Goal: Task Accomplishment & Management: Manage account settings

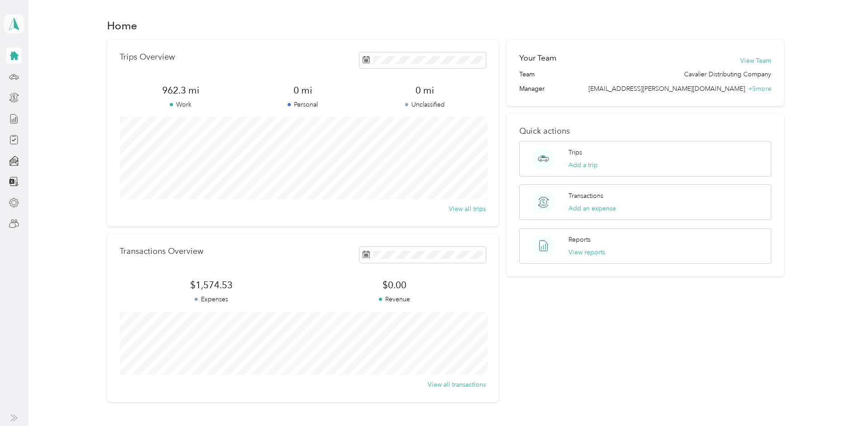
click at [13, 30] on span at bounding box center [14, 23] width 20 height 19
click at [32, 78] on div "Team dashboard" at bounding box center [124, 73] width 228 height 16
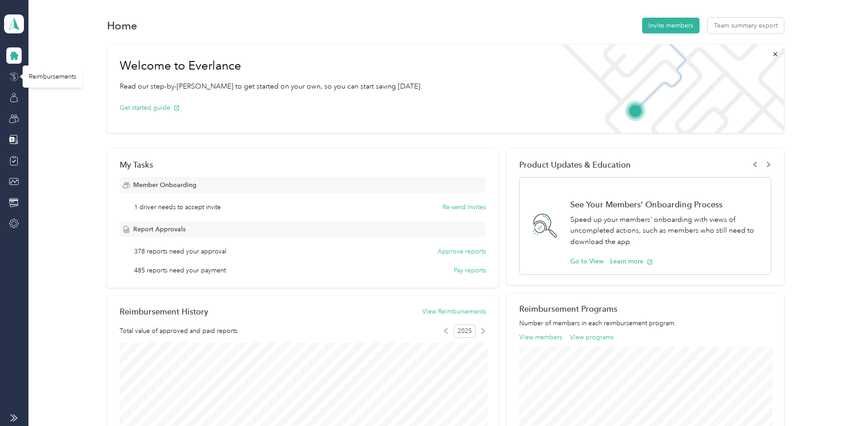
click at [15, 78] on icon at bounding box center [14, 77] width 3 height 6
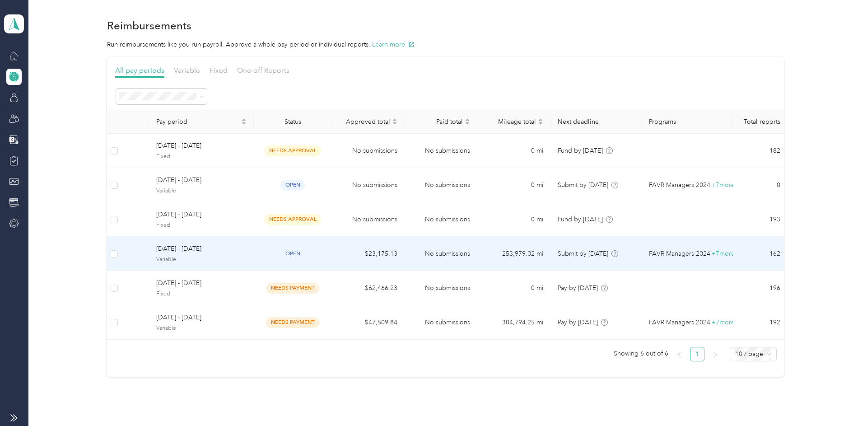
click at [193, 251] on span "[DATE] - [DATE]" at bounding box center [201, 249] width 90 height 10
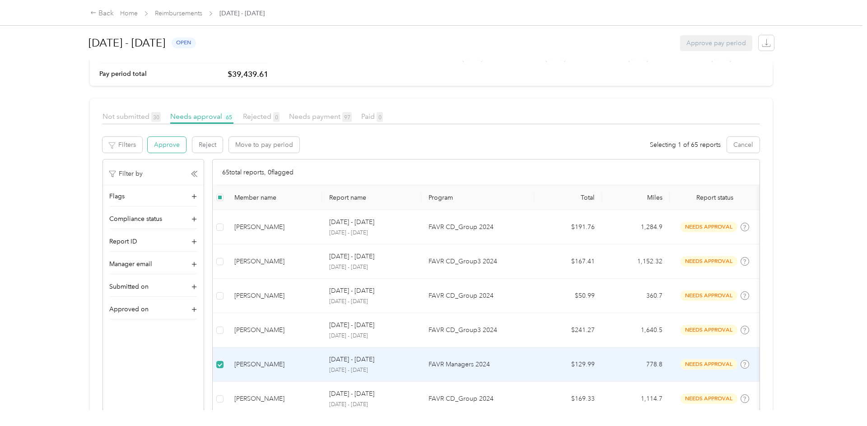
scroll to position [114, 0]
click at [171, 148] on button "Approve" at bounding box center [167, 144] width 38 height 16
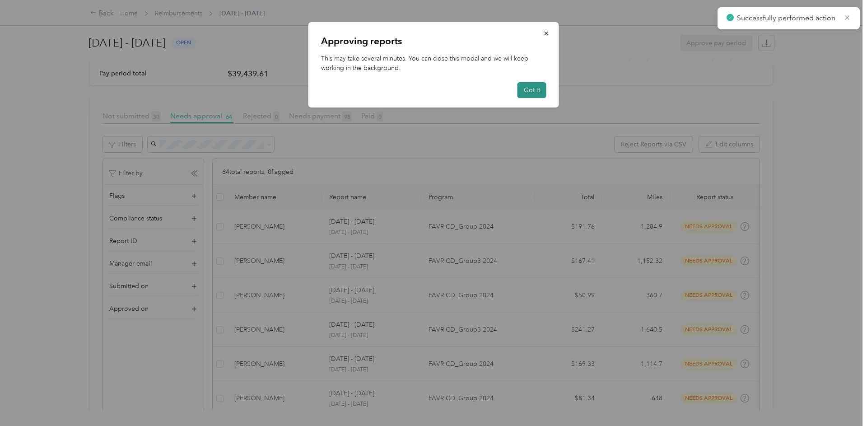
click at [538, 90] on button "Got it" at bounding box center [531, 90] width 29 height 16
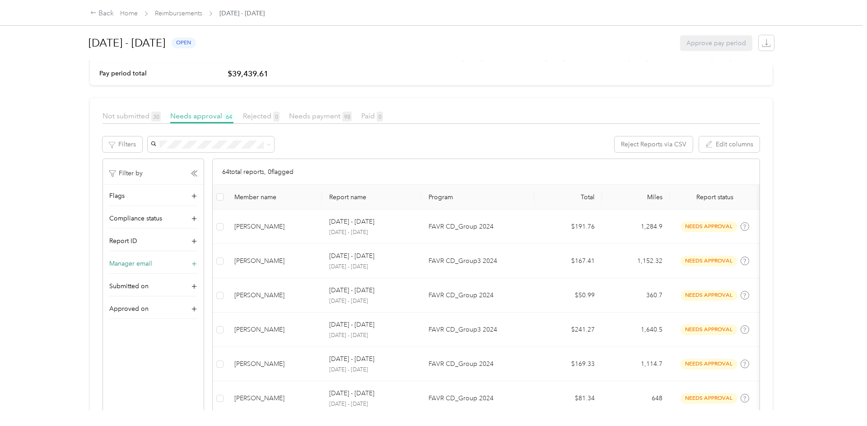
click at [194, 262] on icon at bounding box center [194, 263] width 9 height 9
click at [159, 360] on span "[PERSON_NAME]" at bounding box center [141, 364] width 50 height 8
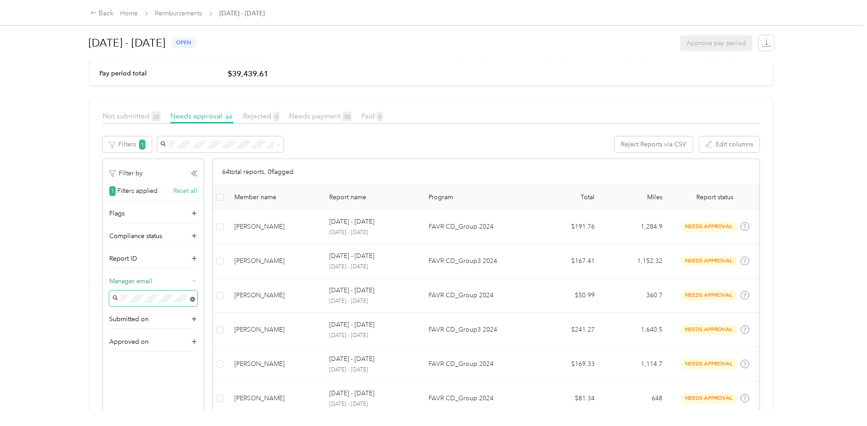
click at [192, 301] on div "Flags Compliance status Report ID Manager email Submitted on Approved on" at bounding box center [153, 276] width 101 height 149
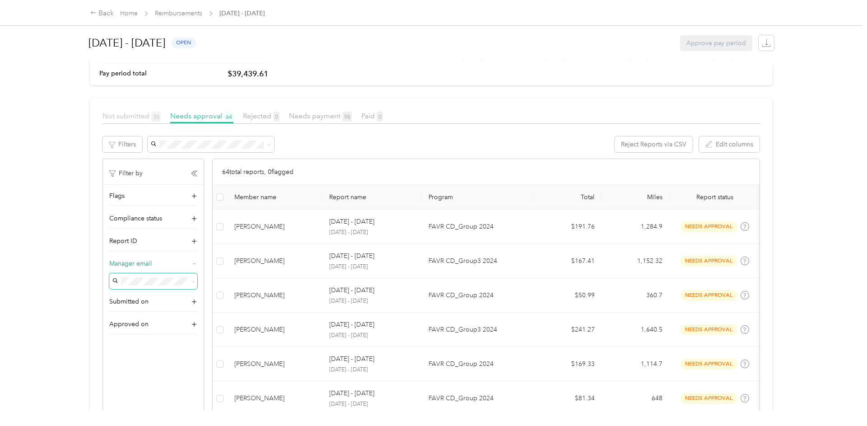
click at [148, 118] on span "Not submitted 30" at bounding box center [131, 115] width 58 height 9
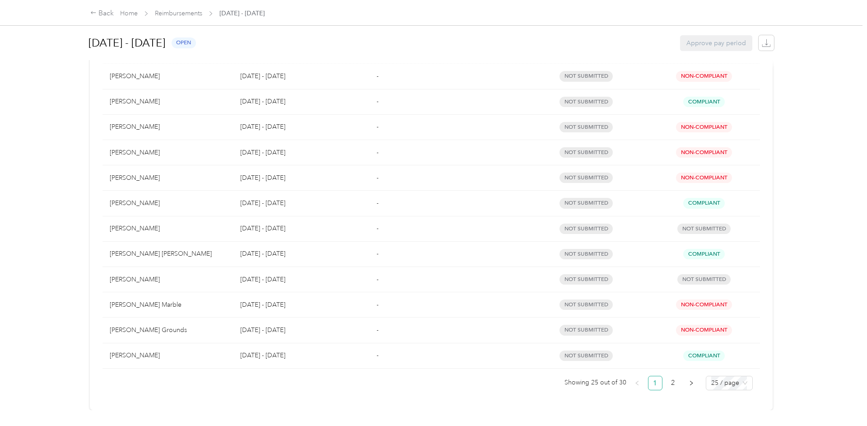
scroll to position [123, 0]
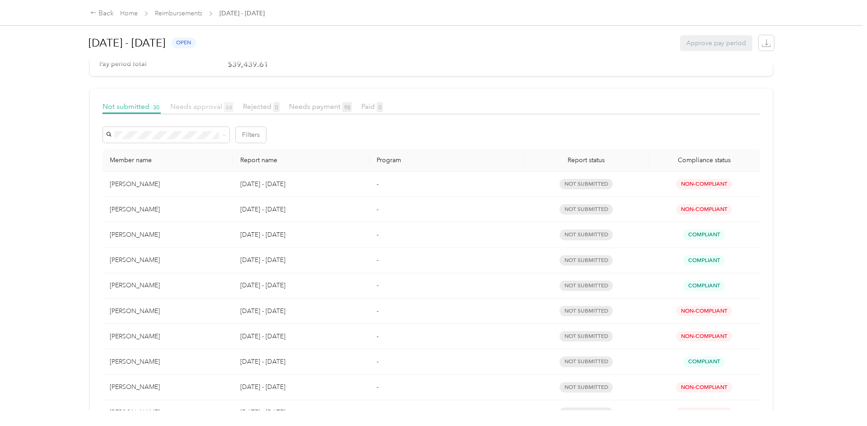
click at [193, 108] on span "Needs approval 64" at bounding box center [201, 106] width 63 height 9
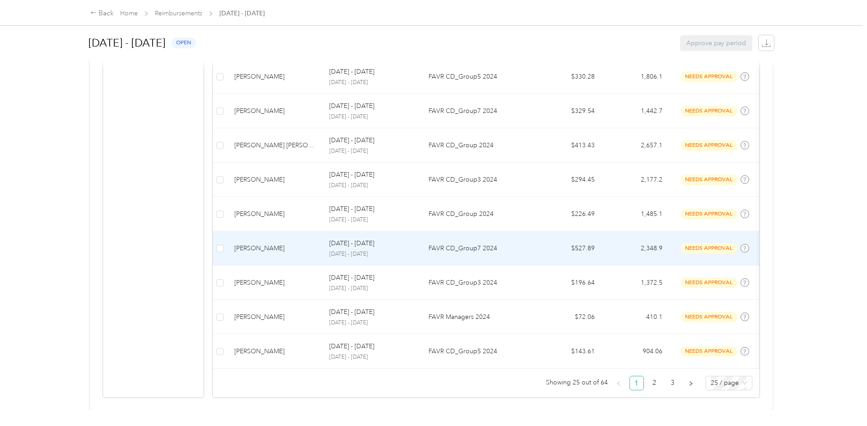
scroll to position [813, 0]
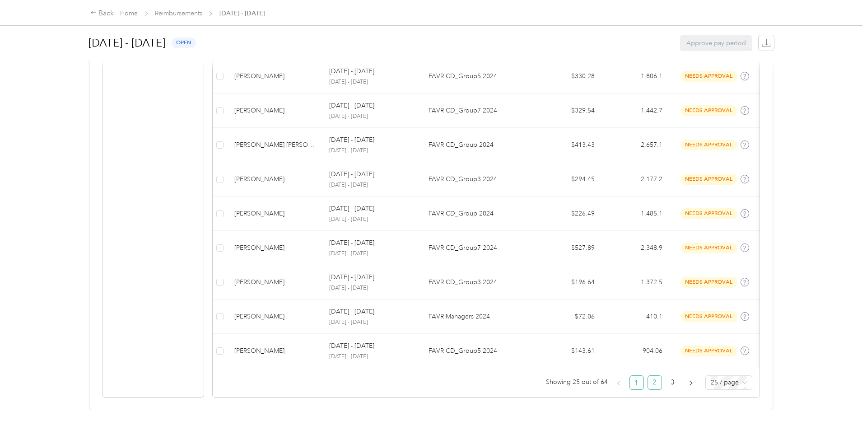
click at [657, 383] on link "2" at bounding box center [655, 383] width 14 height 14
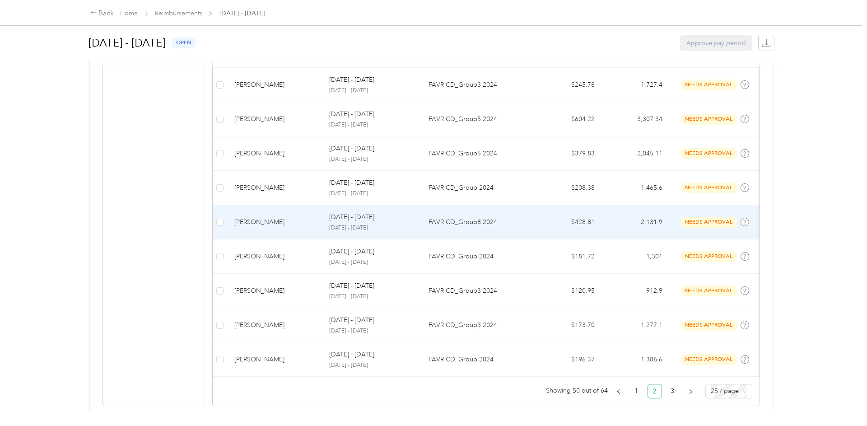
scroll to position [813, 0]
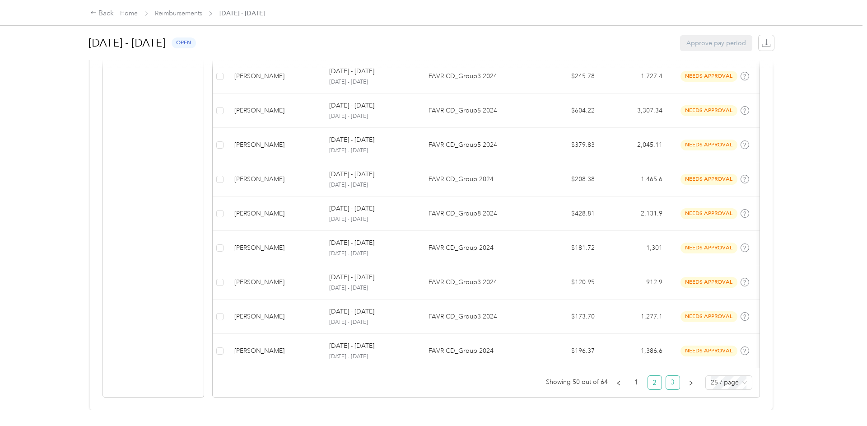
click at [679, 381] on link "3" at bounding box center [673, 383] width 14 height 14
